Goal: Task Accomplishment & Management: Use online tool/utility

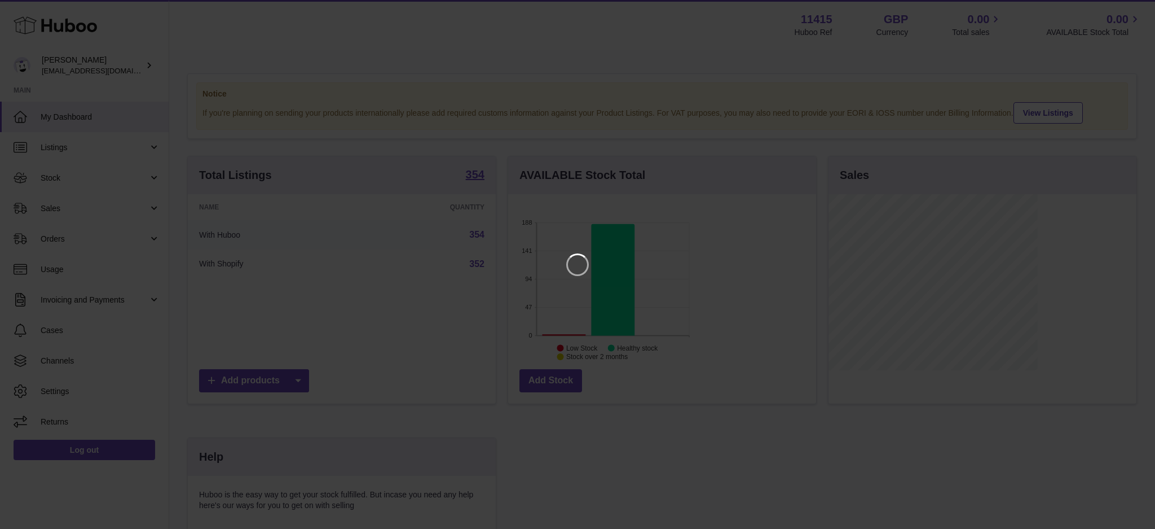
scroll to position [175, 307]
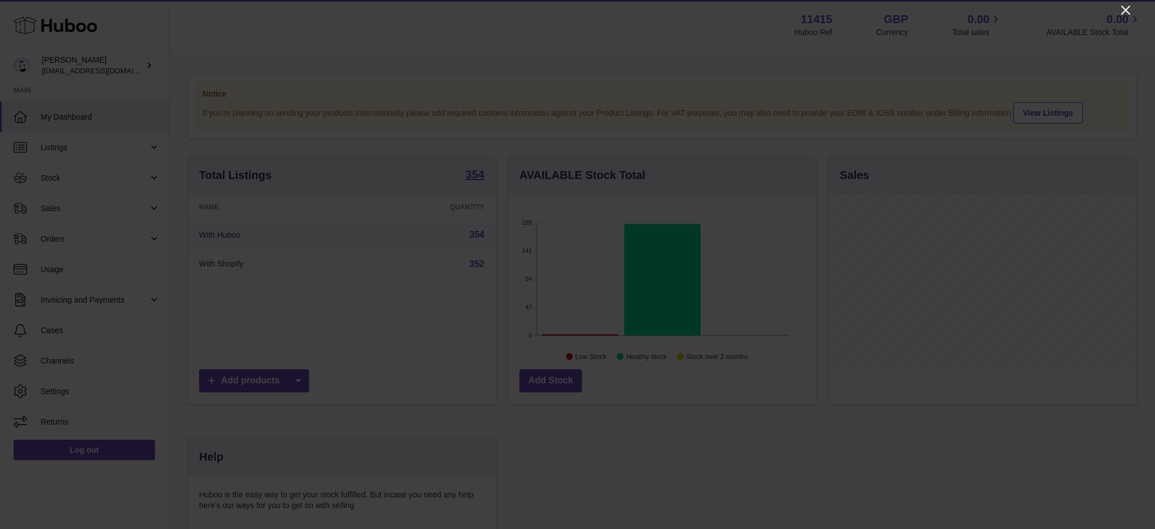
click at [866, 6] on icon "Close" at bounding box center [1126, 10] width 14 height 14
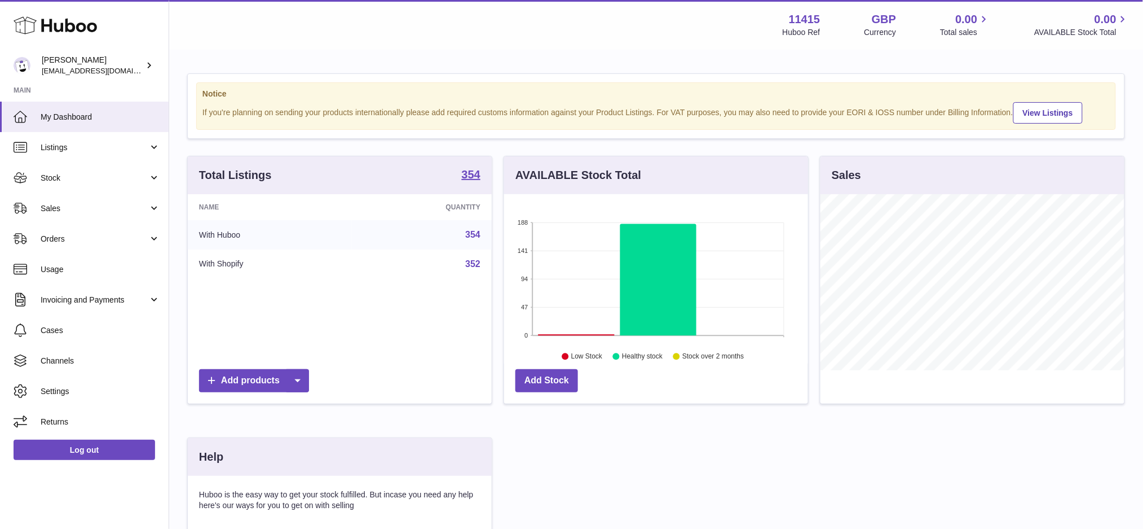
scroll to position [563883, 563755]
click at [70, 205] on span "Sales" at bounding box center [95, 208] width 108 height 11
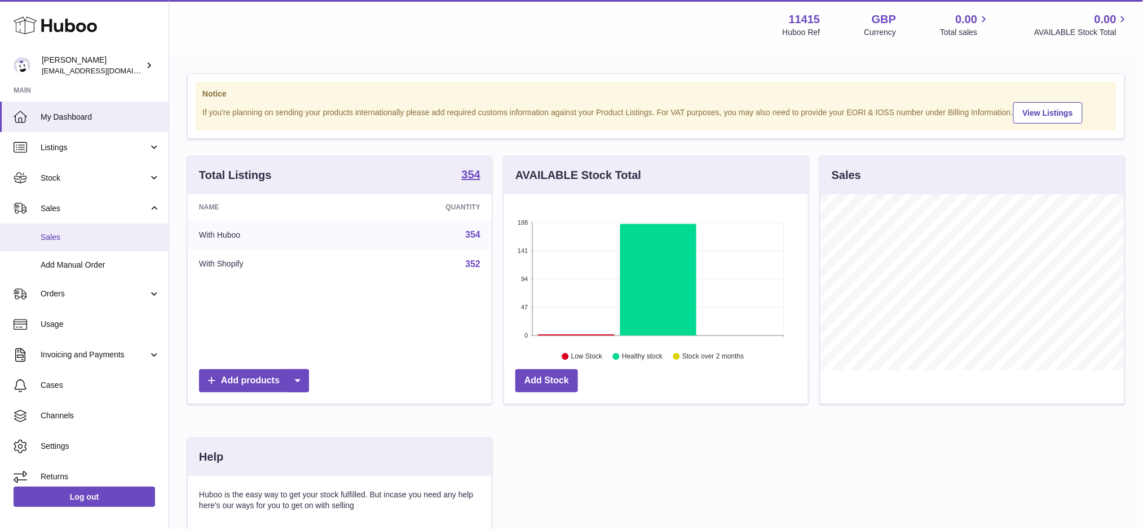
click at [94, 237] on span "Sales" at bounding box center [101, 237] width 120 height 11
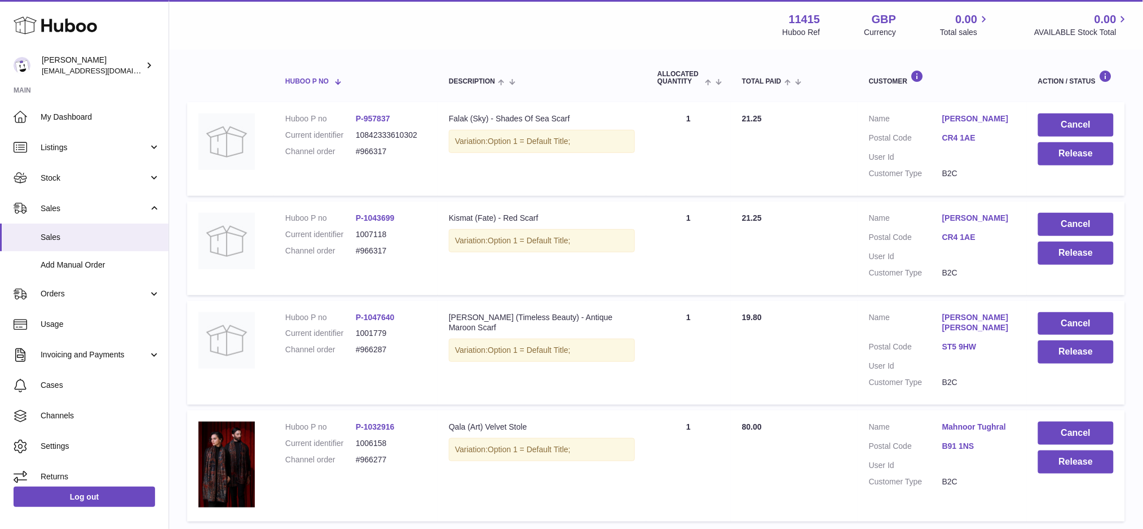
scroll to position [106, 0]
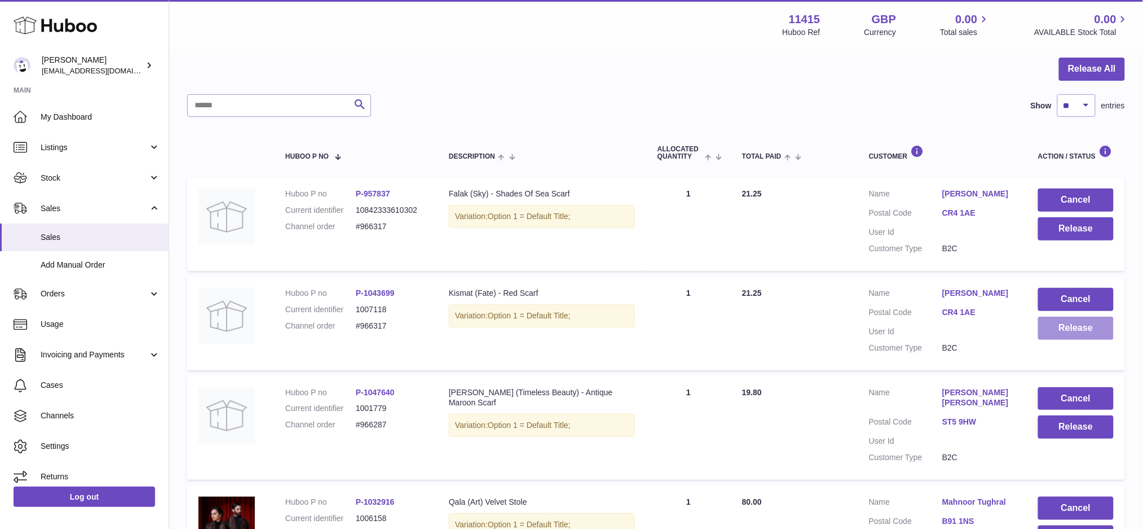
click at [1057, 332] on button "Release" at bounding box center [1076, 327] width 76 height 23
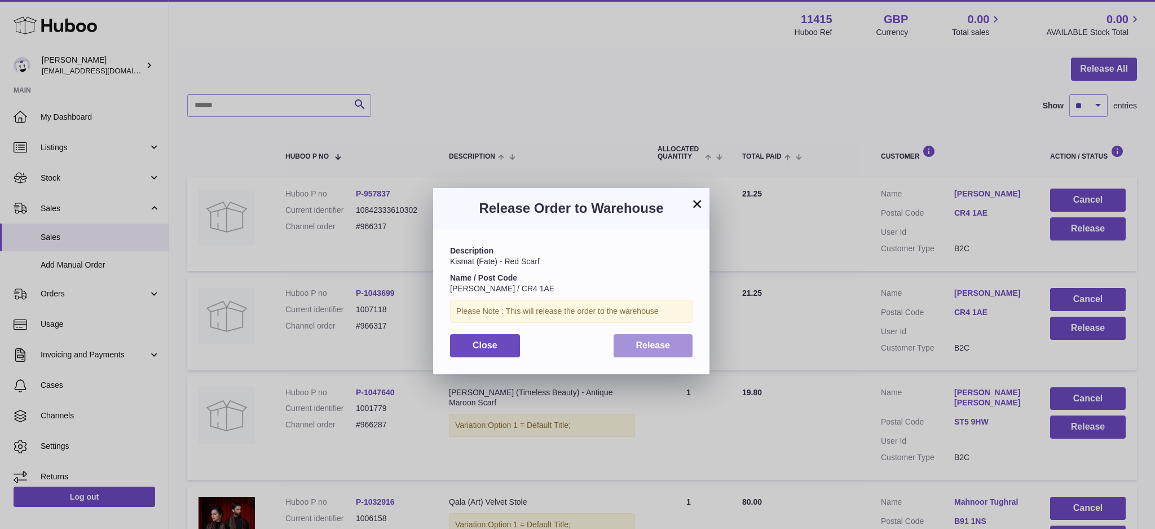
click at [638, 341] on span "Release" at bounding box center [653, 345] width 34 height 10
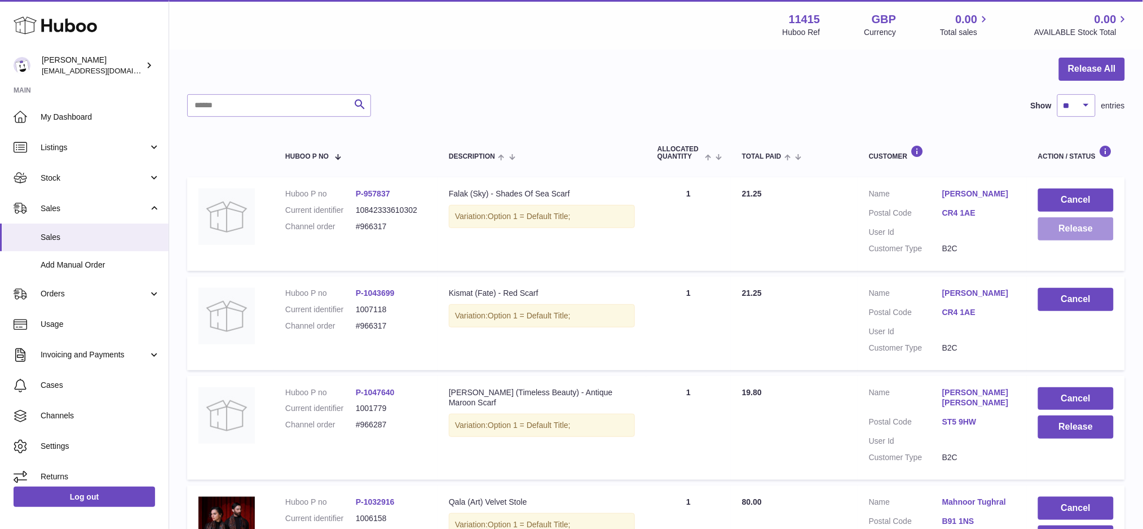
click at [1051, 234] on button "Release" at bounding box center [1076, 228] width 76 height 23
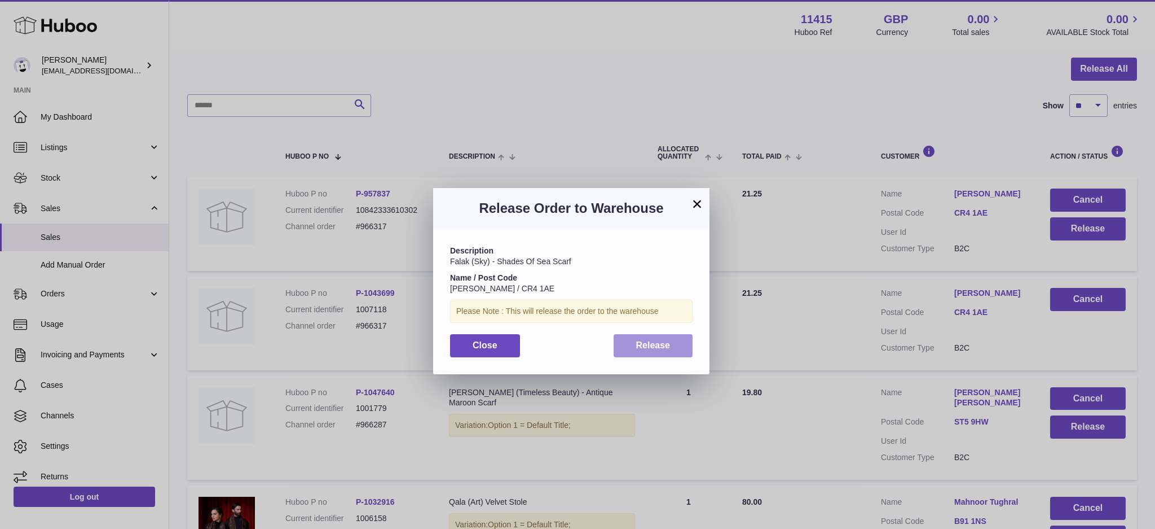
click at [667, 347] on span "Release" at bounding box center [653, 345] width 34 height 10
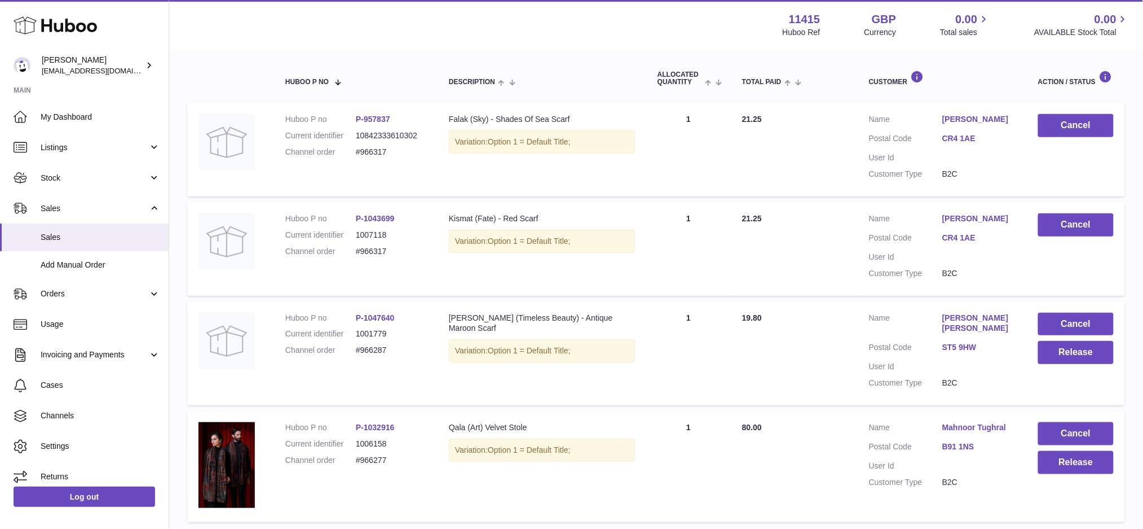
scroll to position [257, 0]
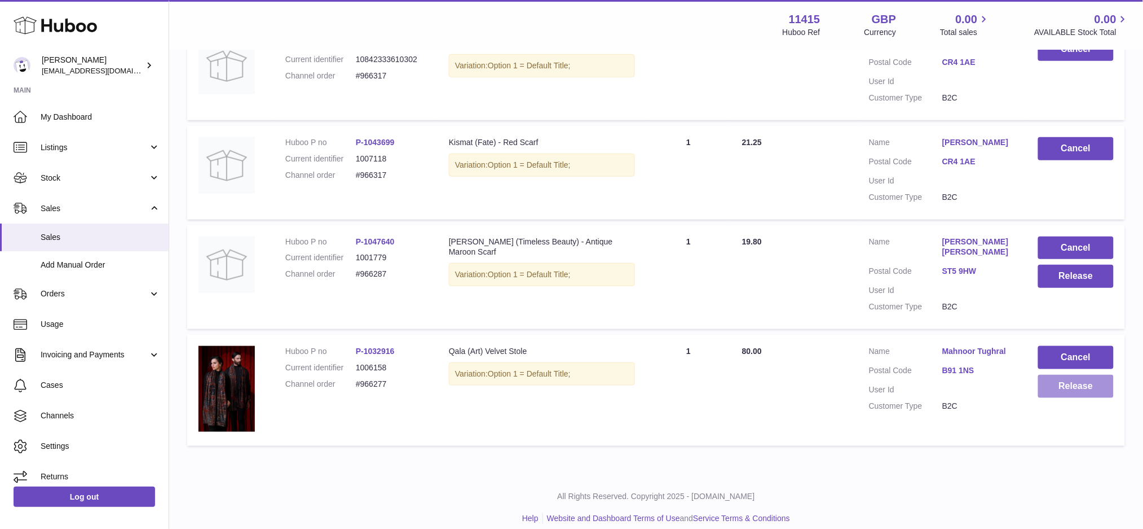
click at [1046, 375] on button "Release" at bounding box center [1076, 386] width 76 height 23
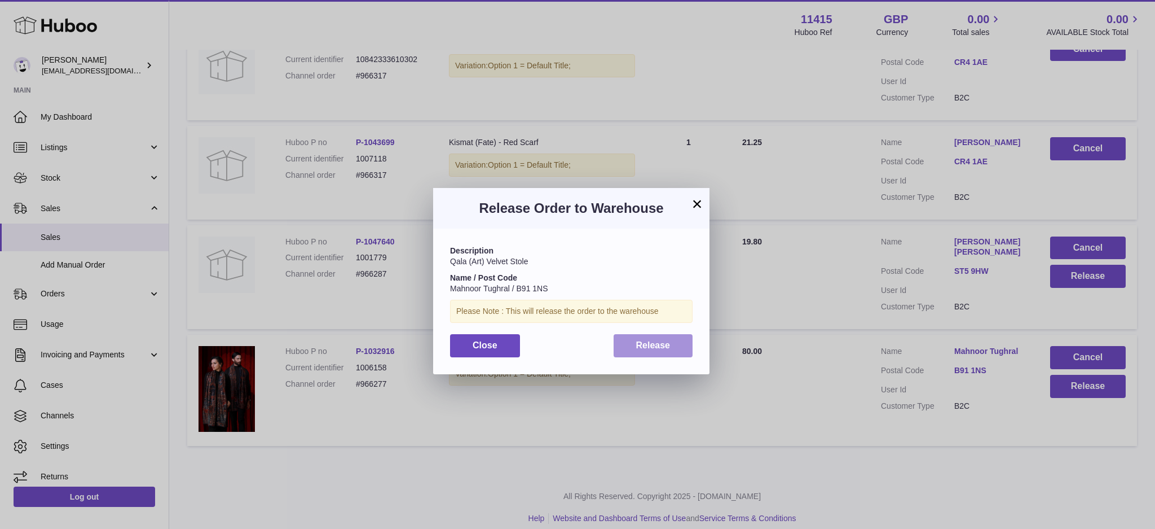
click at [651, 344] on span "Release" at bounding box center [653, 345] width 34 height 10
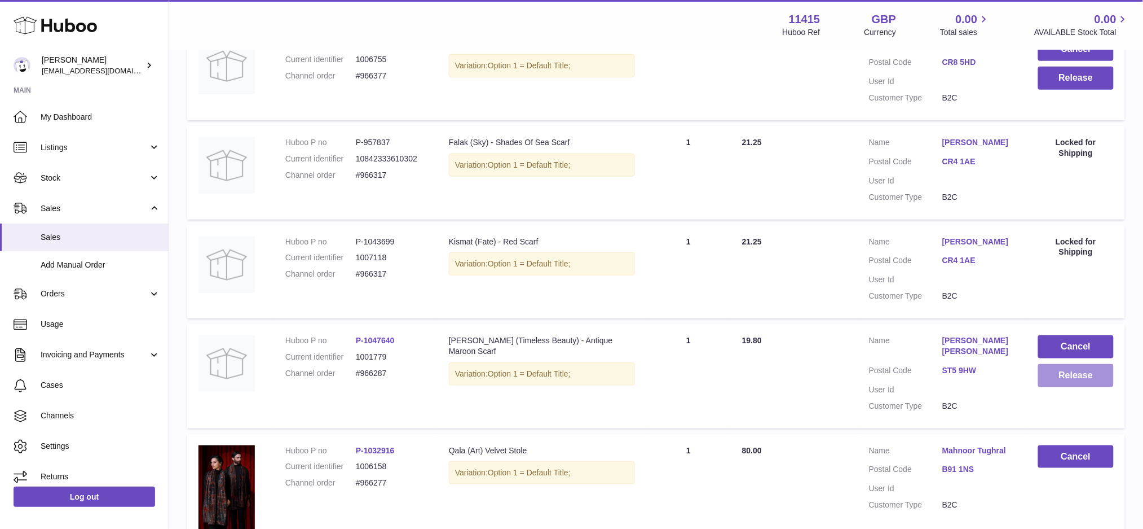
click at [1077, 378] on button "Release" at bounding box center [1076, 375] width 76 height 23
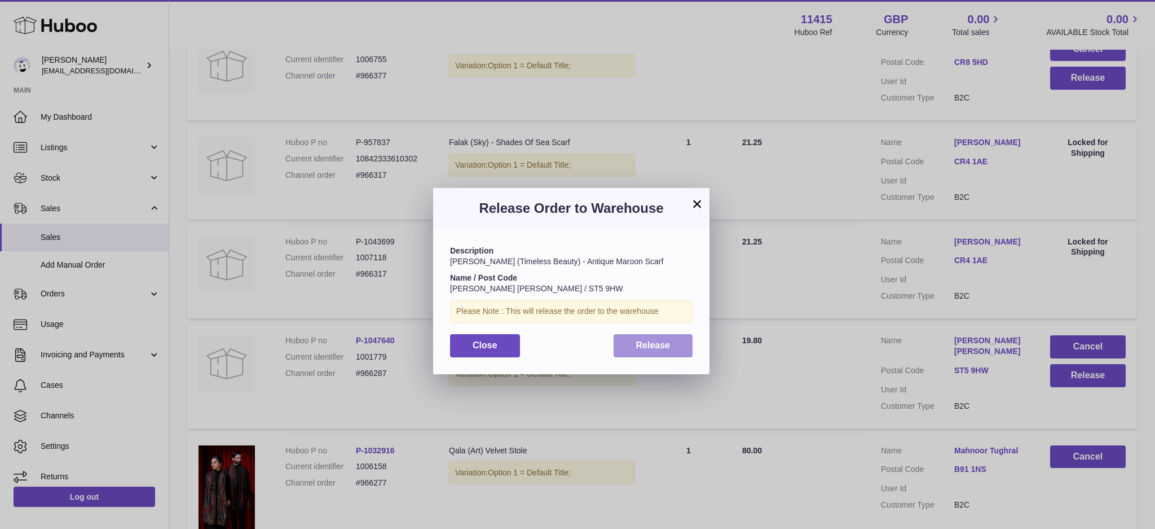
click at [638, 347] on span "Release" at bounding box center [653, 345] width 34 height 10
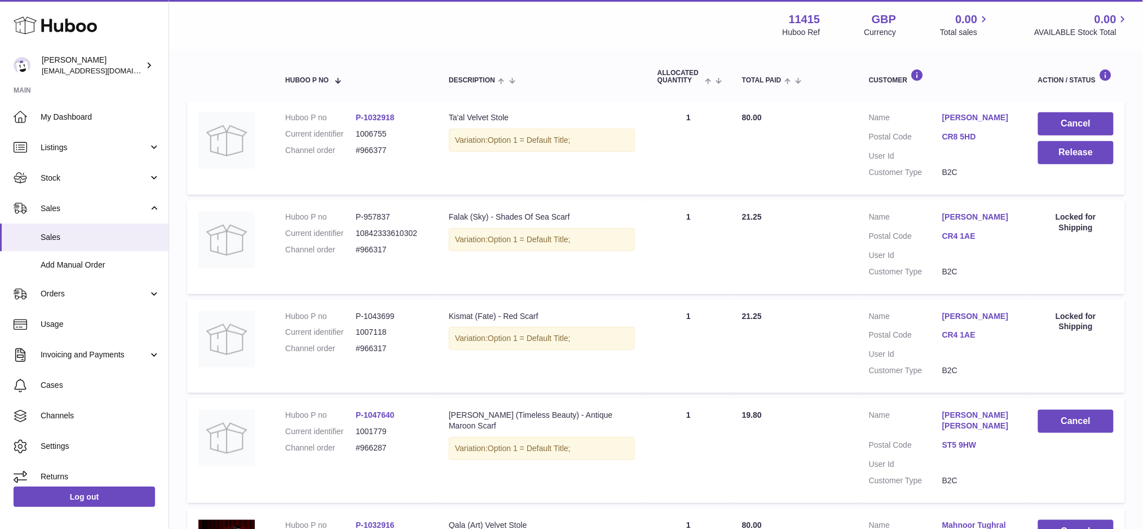
scroll to position [182, 0]
click at [1068, 160] on button "Release" at bounding box center [1076, 153] width 76 height 23
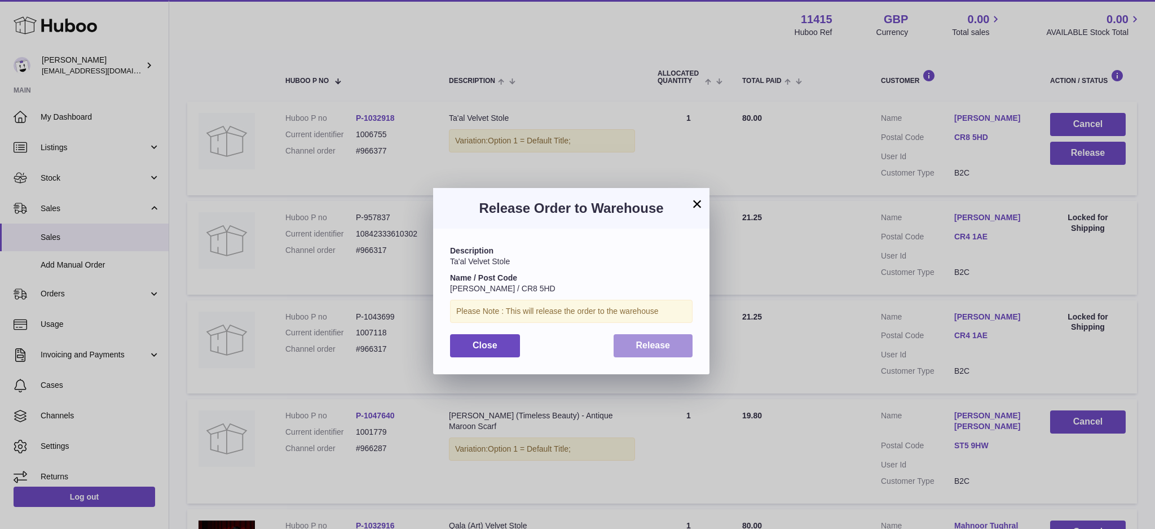
click at [650, 343] on span "Release" at bounding box center [653, 345] width 34 height 10
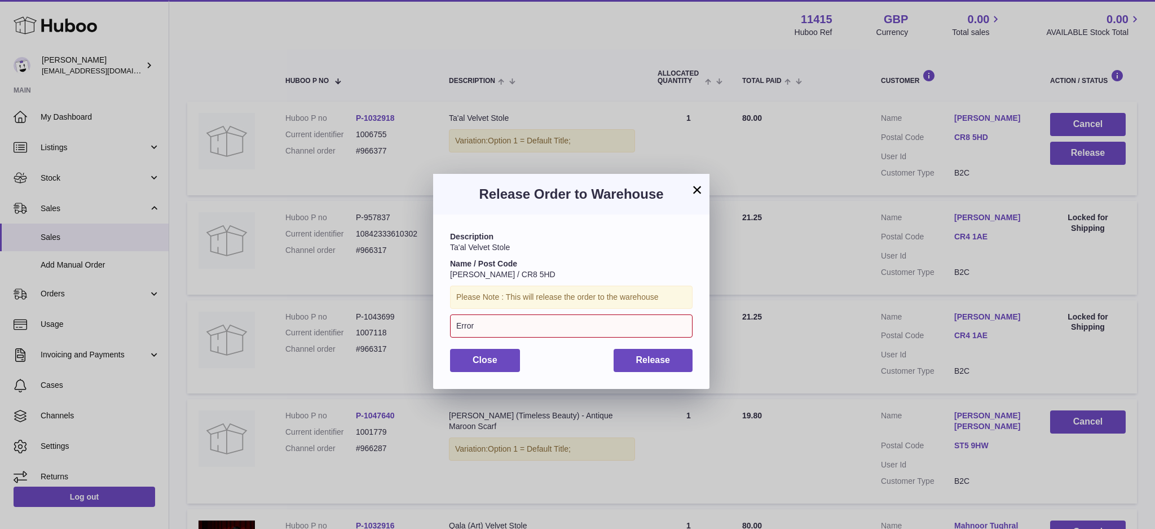
click at [697, 192] on button "×" at bounding box center [697, 190] width 14 height 14
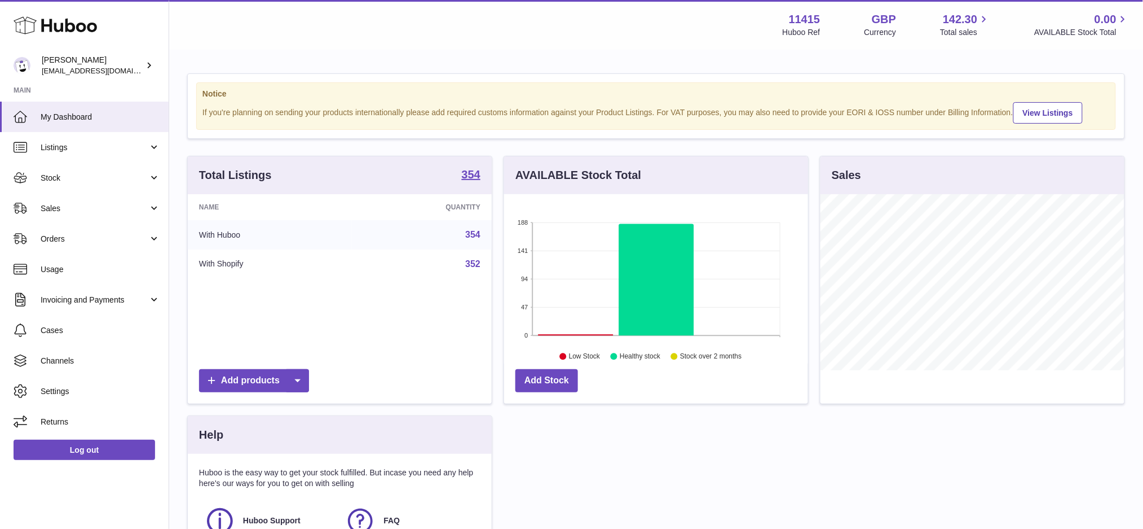
scroll to position [175, 304]
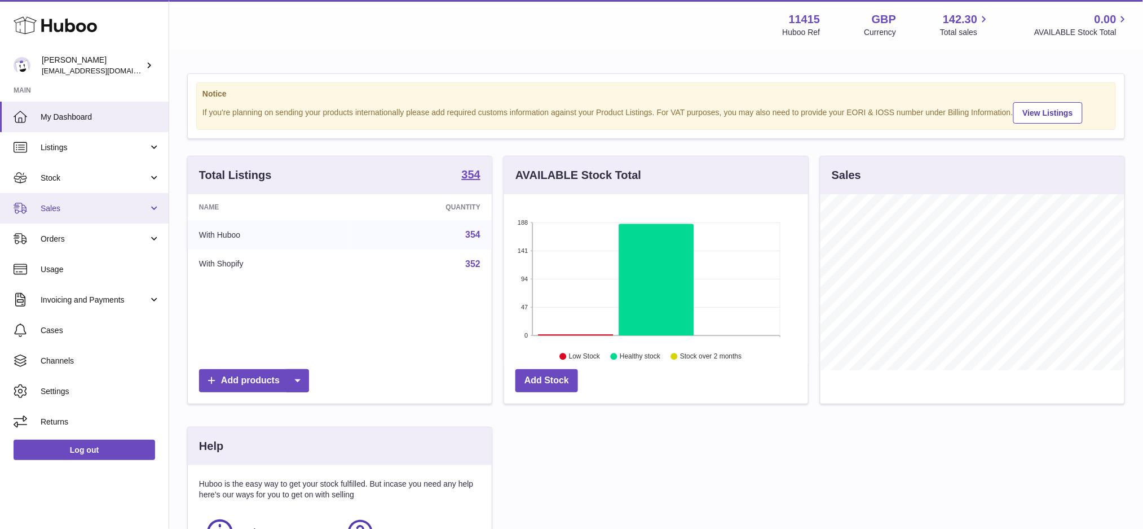
click at [80, 206] on span "Sales" at bounding box center [95, 208] width 108 height 11
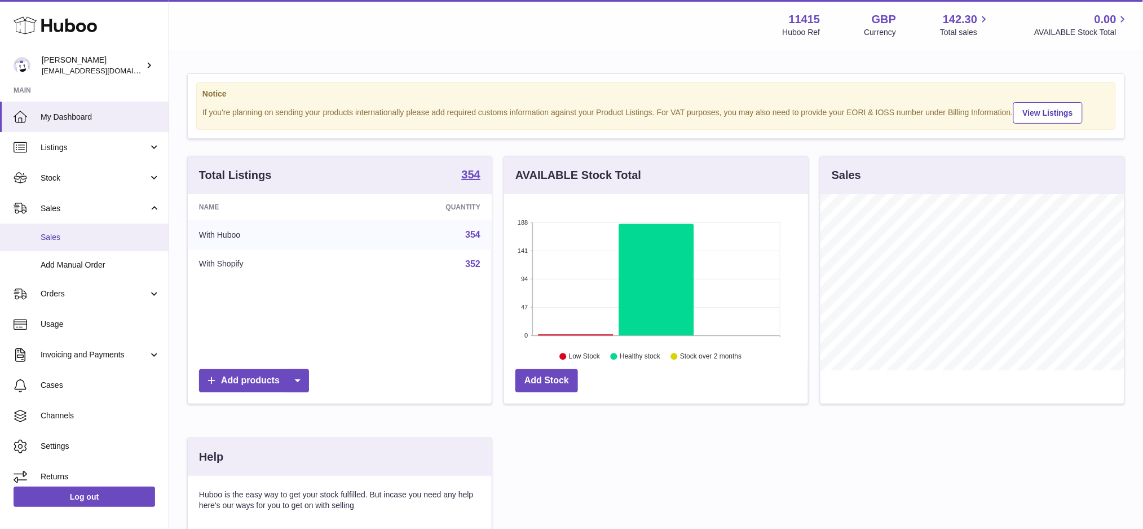
click at [80, 240] on span "Sales" at bounding box center [101, 237] width 120 height 11
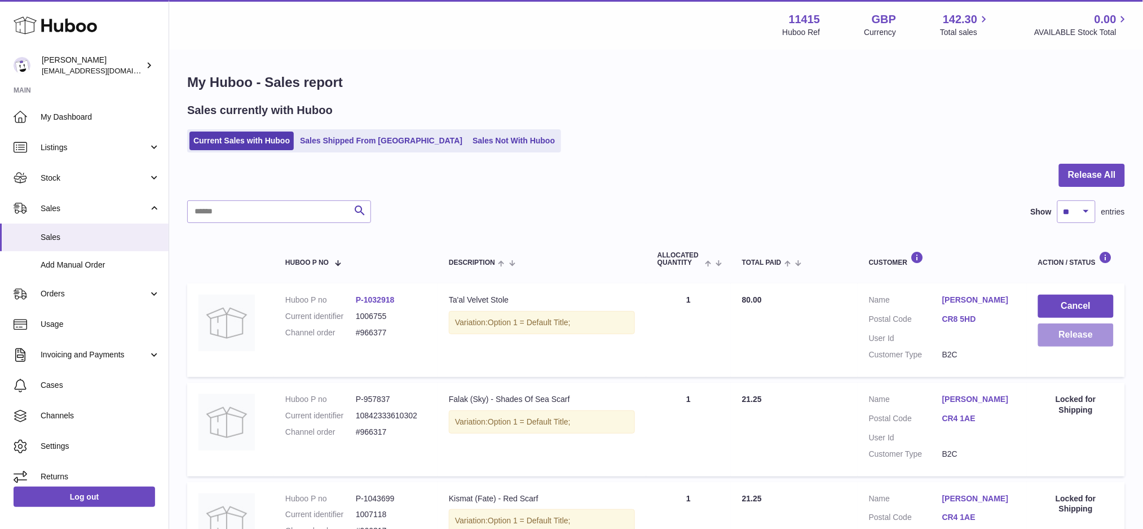
click at [1066, 338] on button "Release" at bounding box center [1076, 334] width 76 height 23
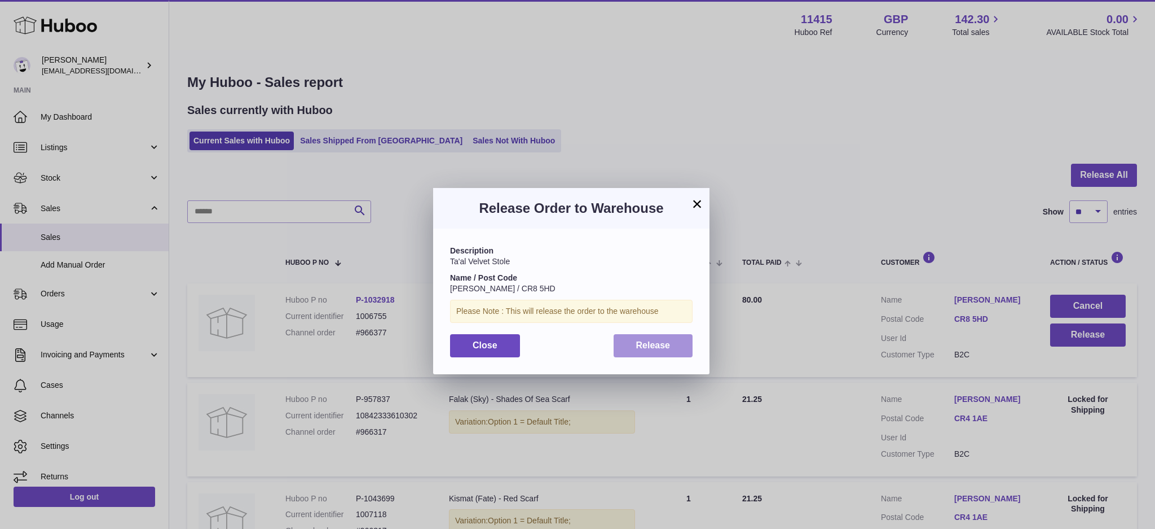
click at [650, 347] on span "Release" at bounding box center [653, 345] width 34 height 10
